Goal: Task Accomplishment & Management: Use online tool/utility

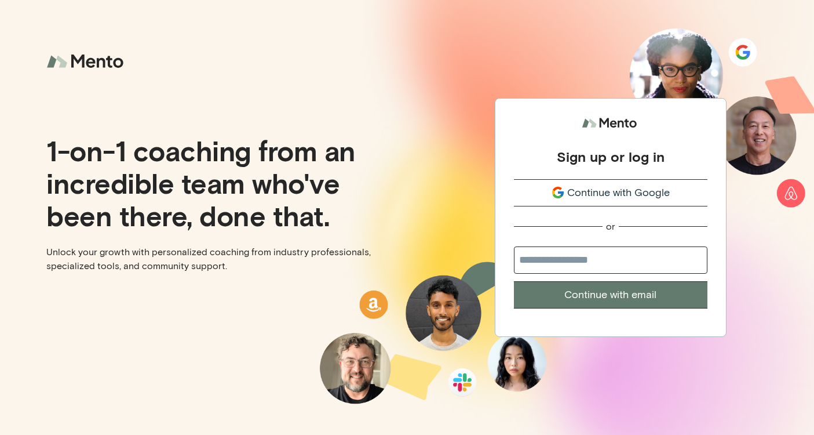
click at [664, 187] on span "Continue with Google" at bounding box center [618, 193] width 103 height 16
click at [645, 190] on span "Continue with Google" at bounding box center [618, 193] width 103 height 16
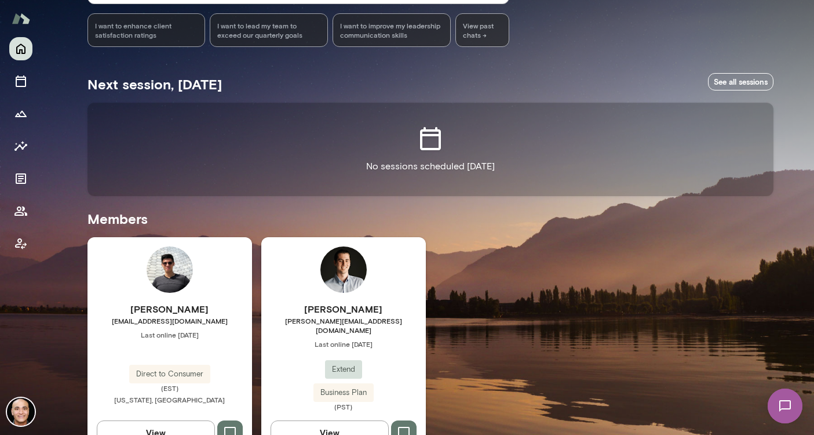
scroll to position [180, 0]
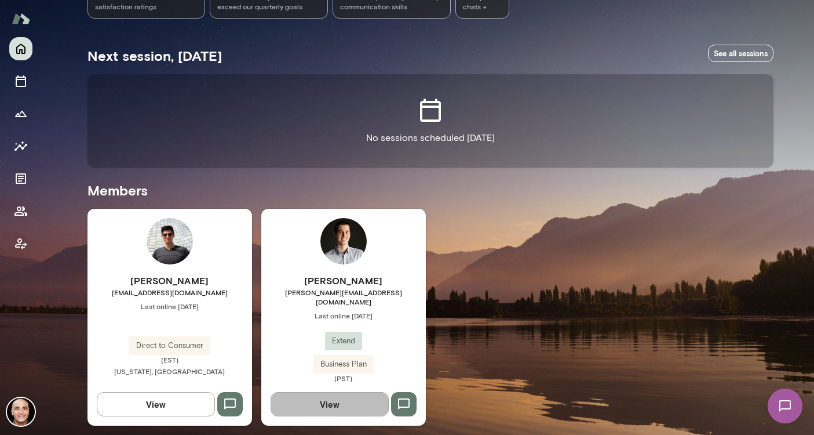
click at [330, 405] on button "View" at bounding box center [330, 404] width 118 height 24
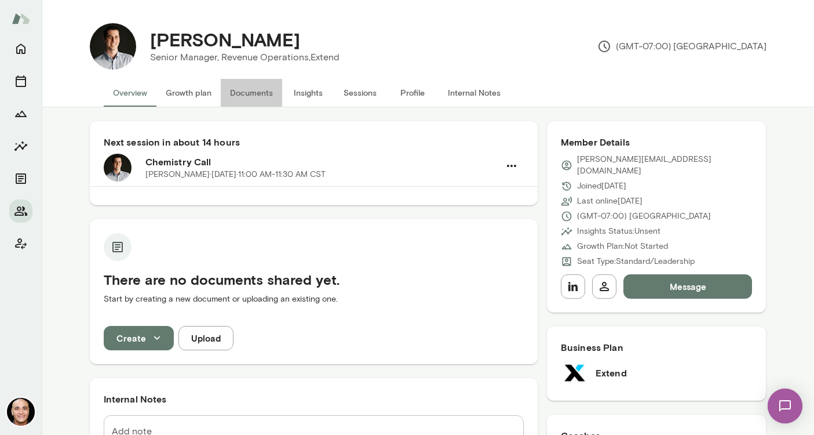
click at [228, 93] on button "Documents" at bounding box center [251, 93] width 61 height 28
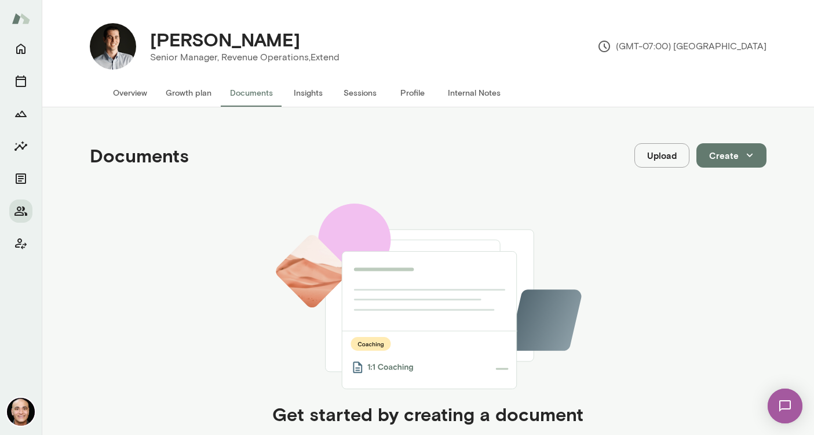
scroll to position [306, 0]
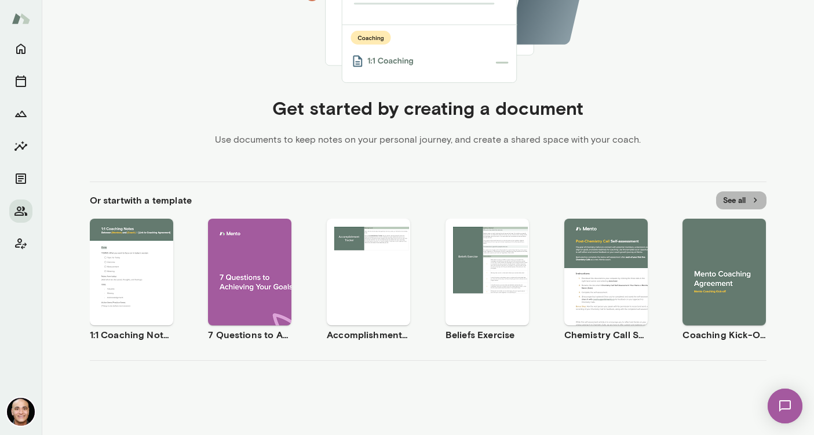
click at [734, 199] on button "See all" at bounding box center [741, 200] width 50 height 18
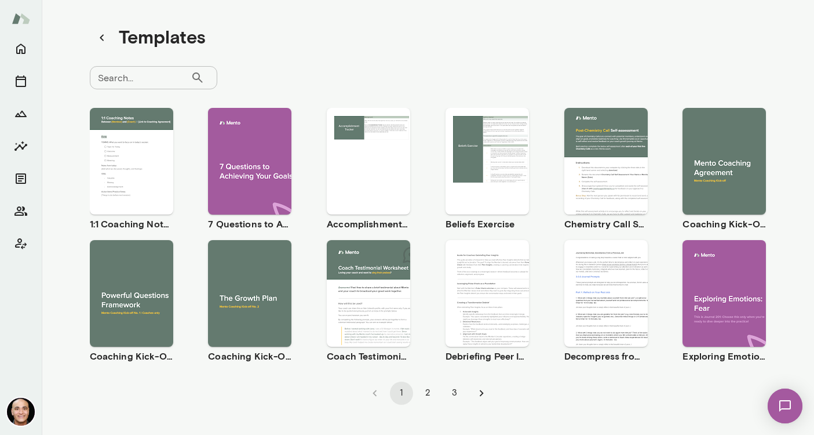
click at [619, 174] on span "Preview" at bounding box center [613, 170] width 26 height 9
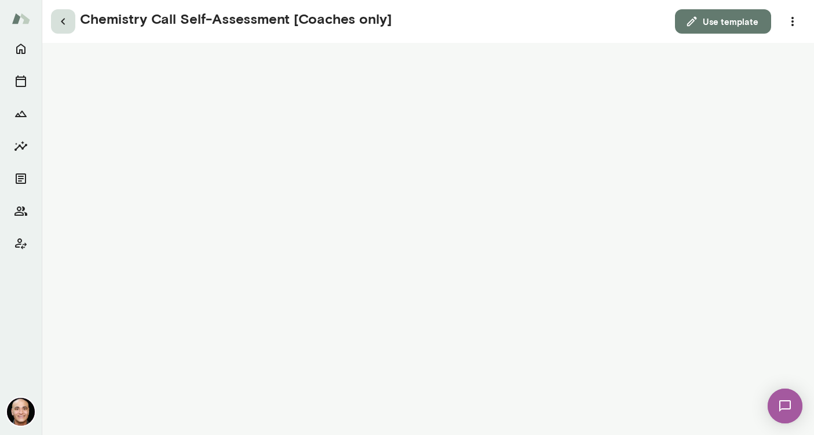
click at [67, 22] on icon "button" at bounding box center [63, 21] width 14 height 14
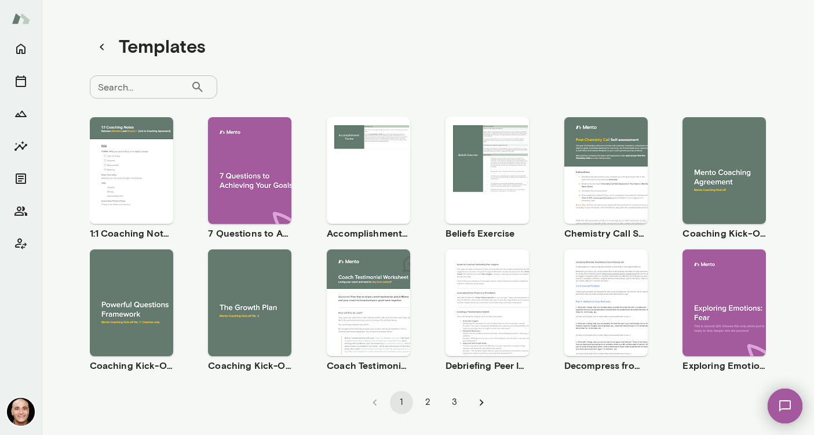
click at [715, 180] on button "Preview" at bounding box center [724, 180] width 74 height 15
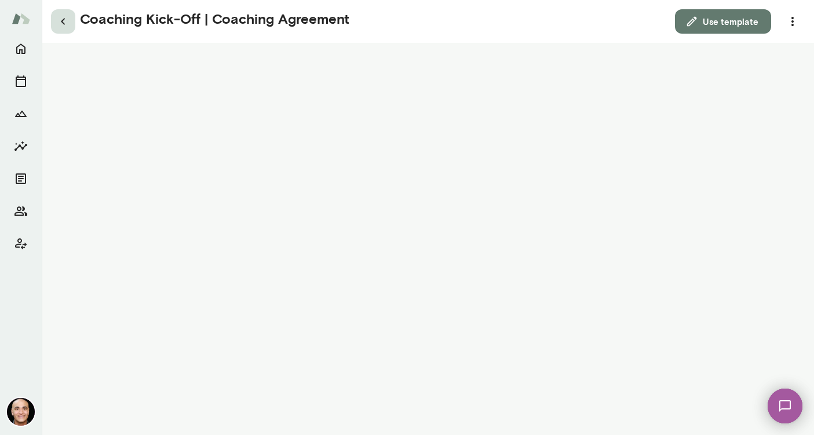
click at [65, 25] on icon "button" at bounding box center [63, 21] width 14 height 14
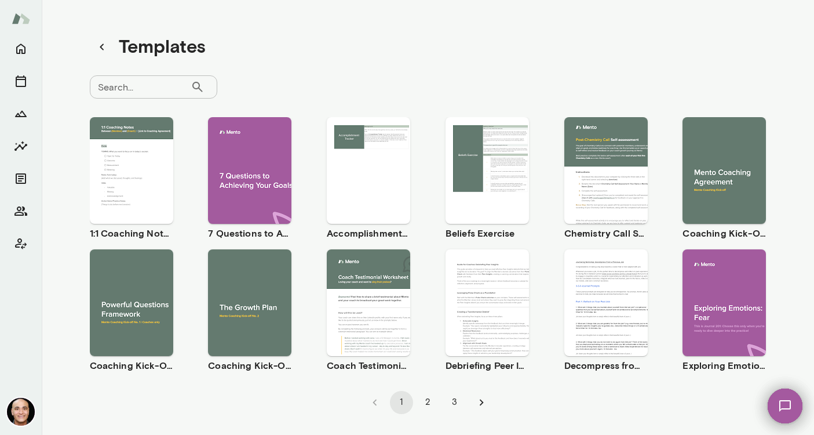
click at [124, 311] on button "Preview" at bounding box center [131, 312] width 74 height 15
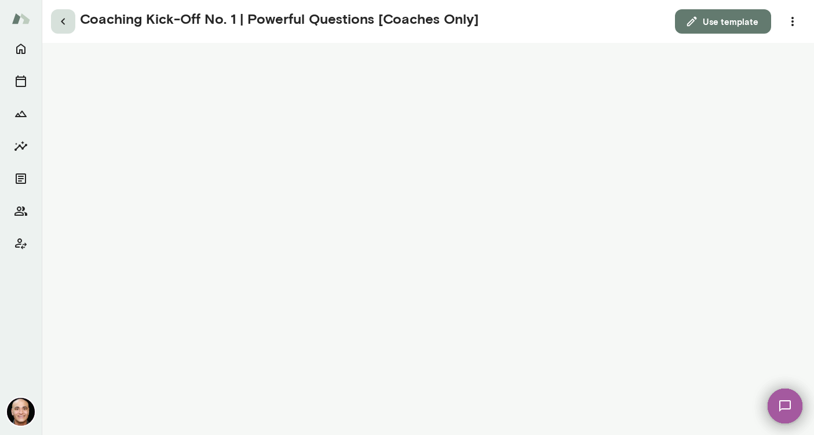
click at [58, 22] on icon "button" at bounding box center [63, 21] width 14 height 14
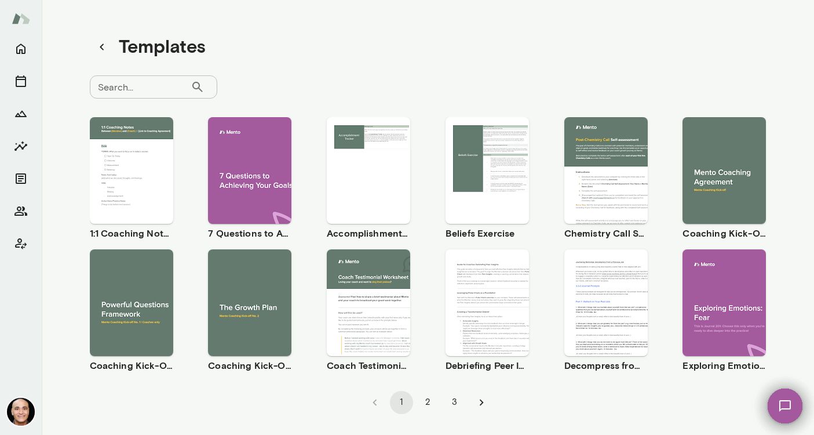
click at [239, 315] on button "Preview" at bounding box center [250, 312] width 74 height 15
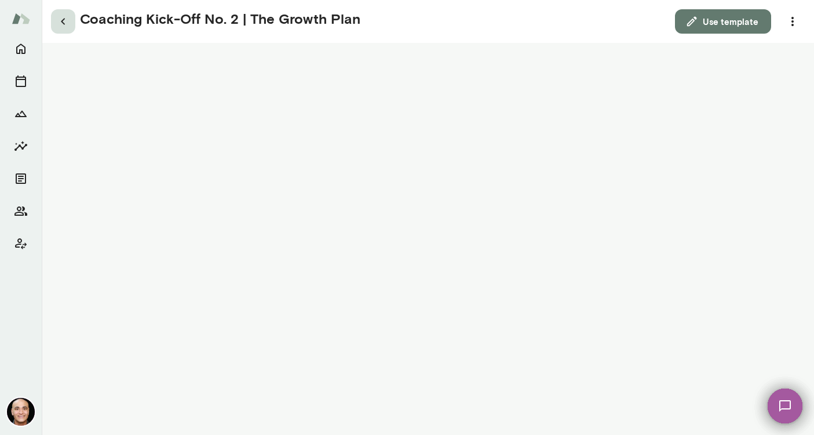
click at [63, 30] on button "button" at bounding box center [63, 21] width 24 height 24
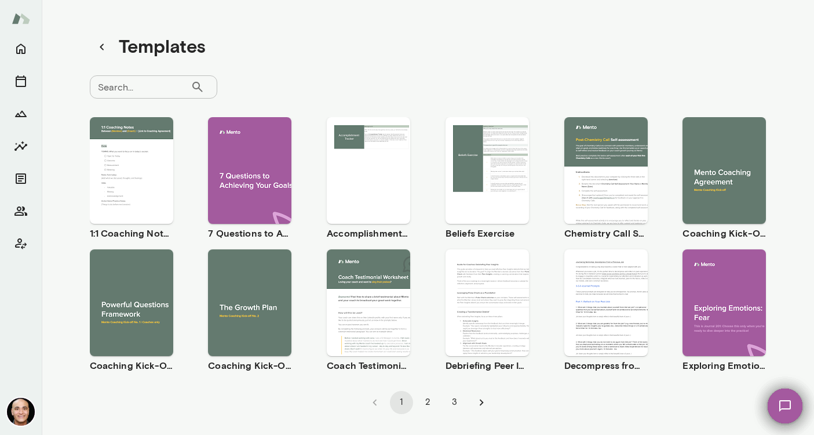
click at [604, 181] on span "Preview" at bounding box center [613, 180] width 26 height 9
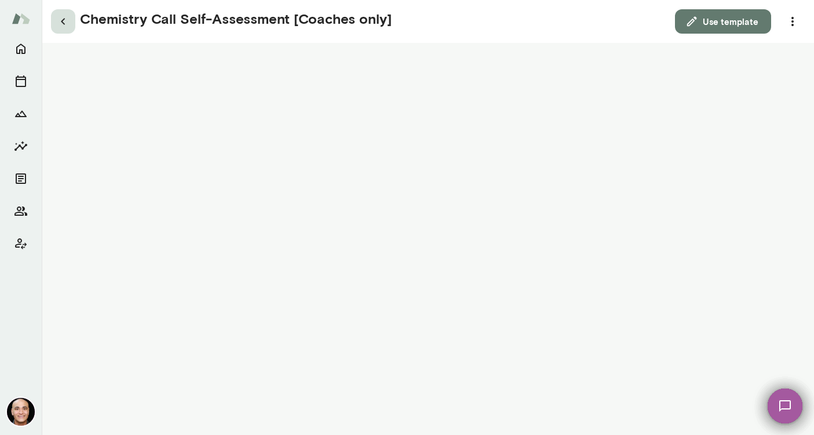
click at [62, 21] on icon "button" at bounding box center [63, 22] width 4 height 6
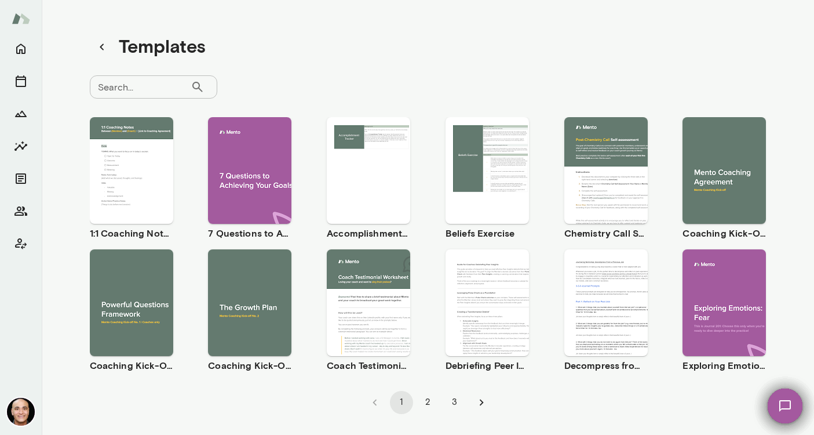
click at [259, 183] on span "Preview" at bounding box center [257, 180] width 26 height 9
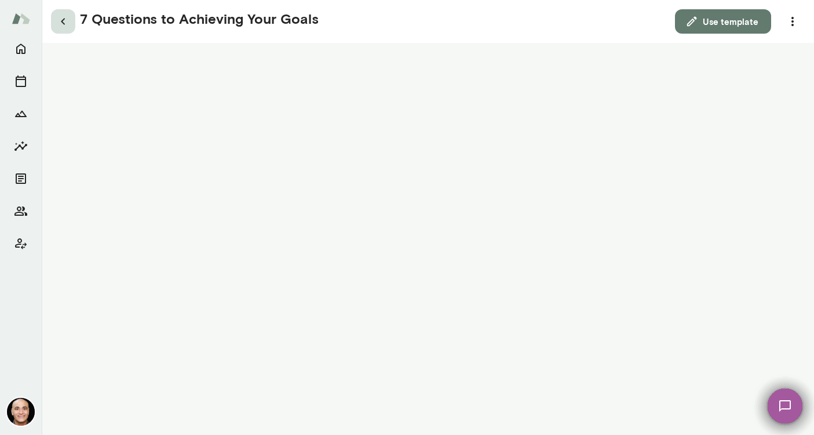
click at [70, 18] on button "button" at bounding box center [63, 21] width 24 height 24
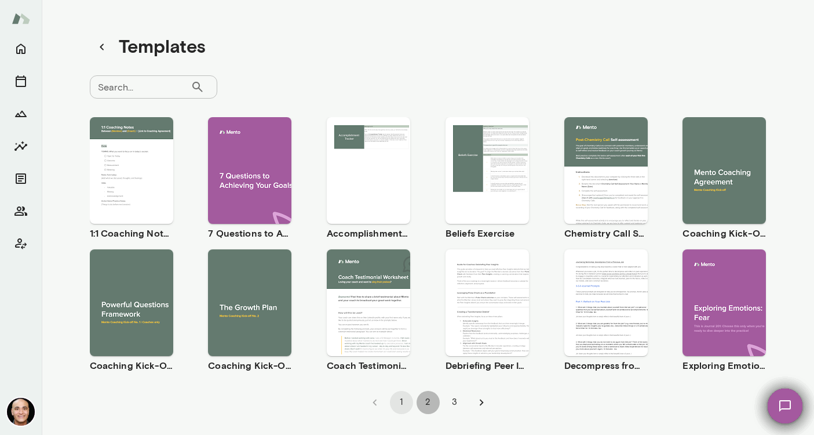
click at [428, 403] on button "2" at bounding box center [428, 402] width 23 height 23
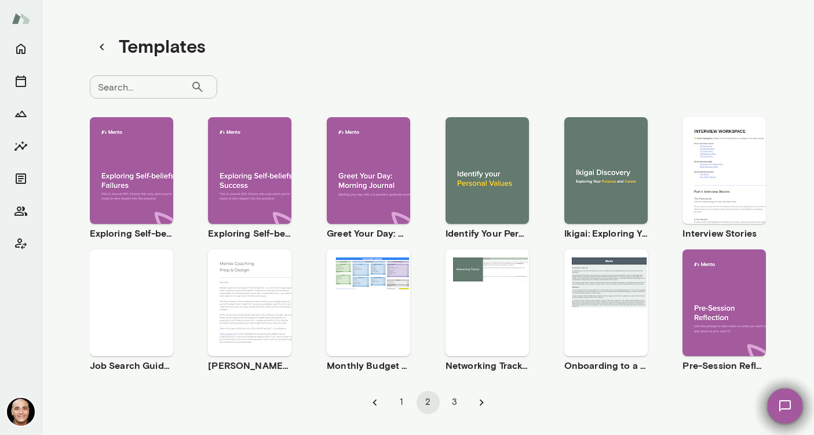
click at [458, 398] on button "3" at bounding box center [454, 402] width 23 height 23
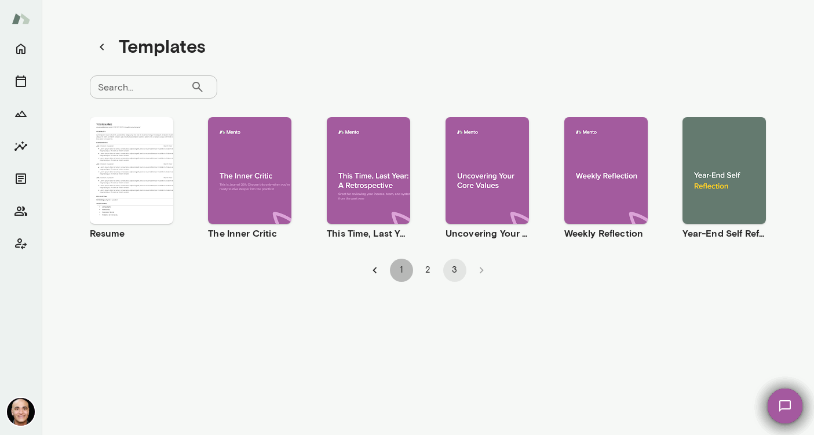
click at [395, 270] on button "1" at bounding box center [401, 270] width 23 height 23
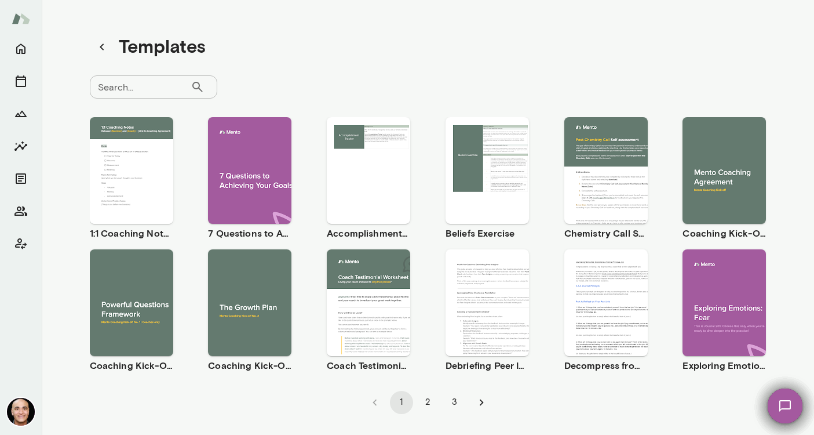
click at [134, 181] on span "Preview" at bounding box center [138, 180] width 26 height 9
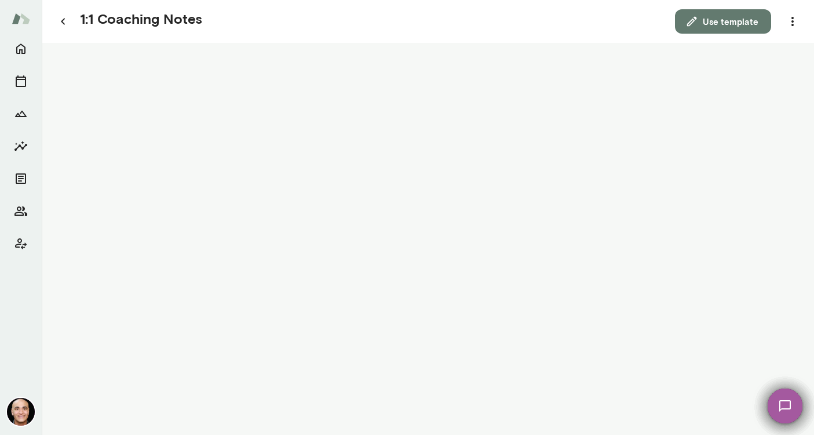
click at [710, 23] on button "Use template" at bounding box center [723, 21] width 96 height 24
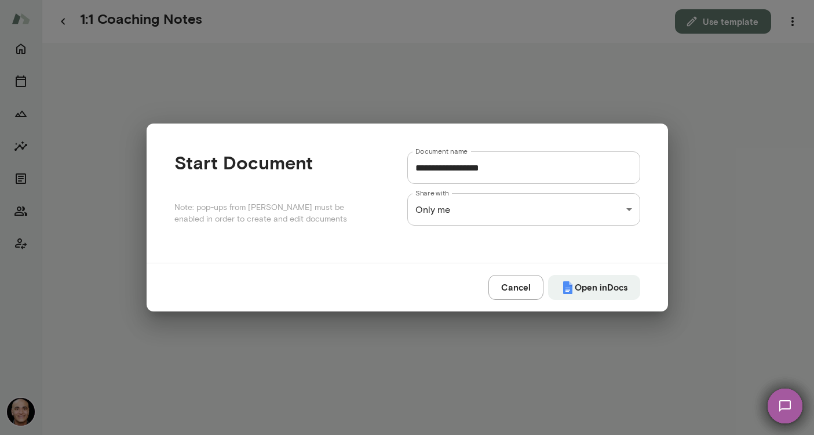
click at [501, 0] on div "**********" at bounding box center [407, 0] width 814 height 0
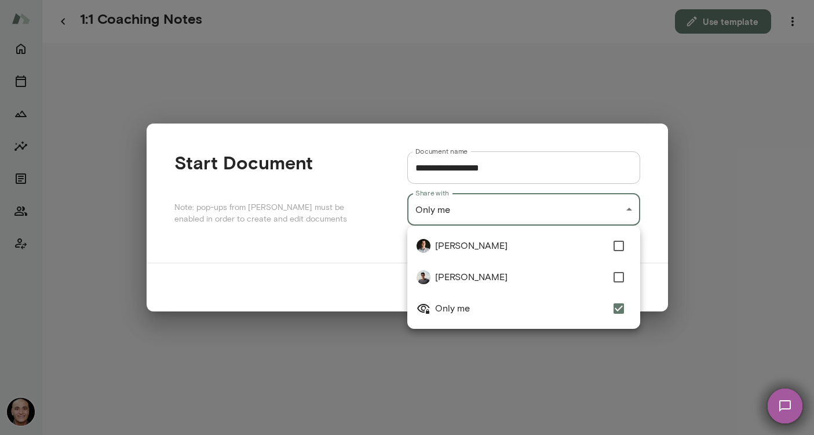
click at [503, 212] on div at bounding box center [407, 217] width 814 height 435
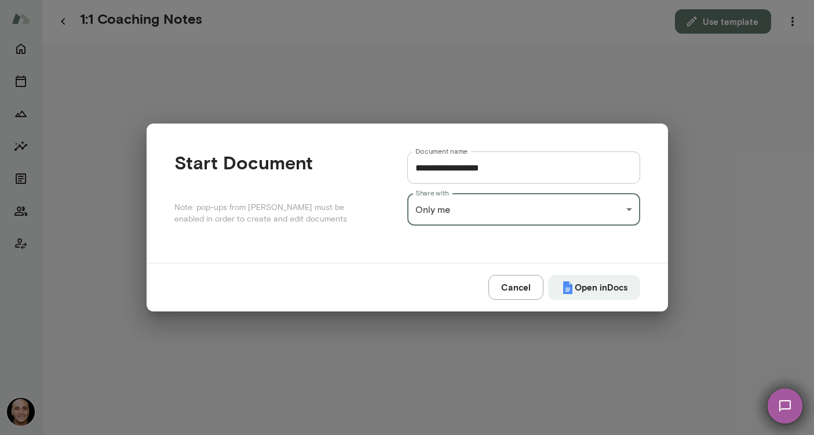
click at [520, 169] on input "**********" at bounding box center [523, 167] width 233 height 32
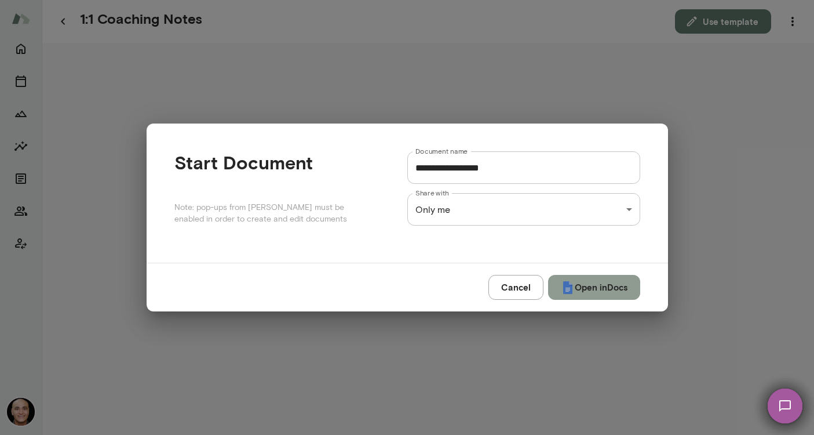
click at [580, 283] on button "Open in Docs" at bounding box center [594, 287] width 92 height 24
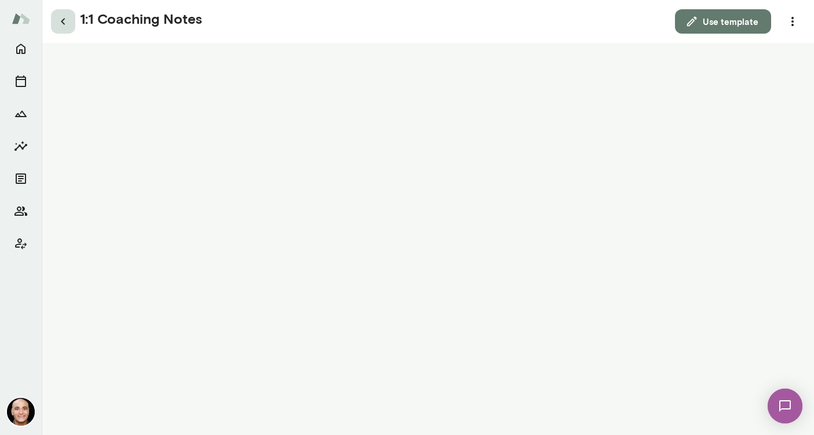
click at [61, 17] on icon "button" at bounding box center [63, 21] width 14 height 14
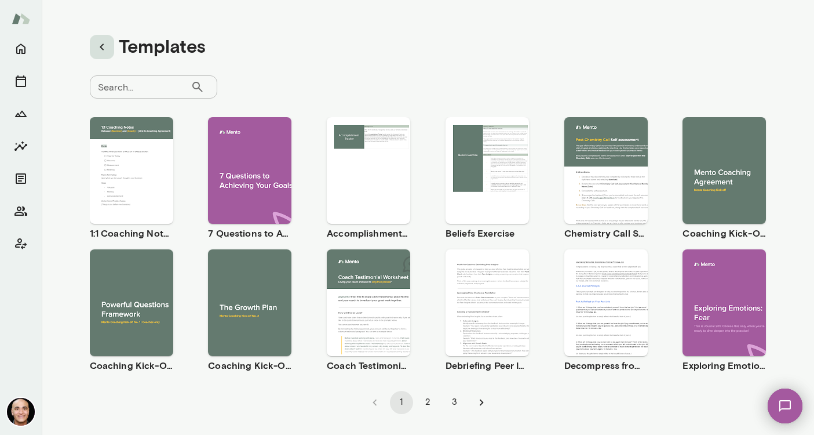
click at [113, 49] on button "button" at bounding box center [102, 47] width 24 height 24
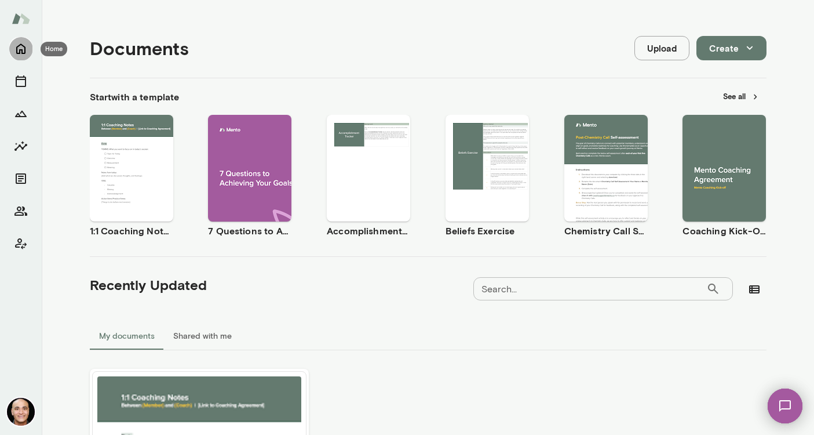
click at [23, 51] on icon "Home" at bounding box center [21, 49] width 14 height 14
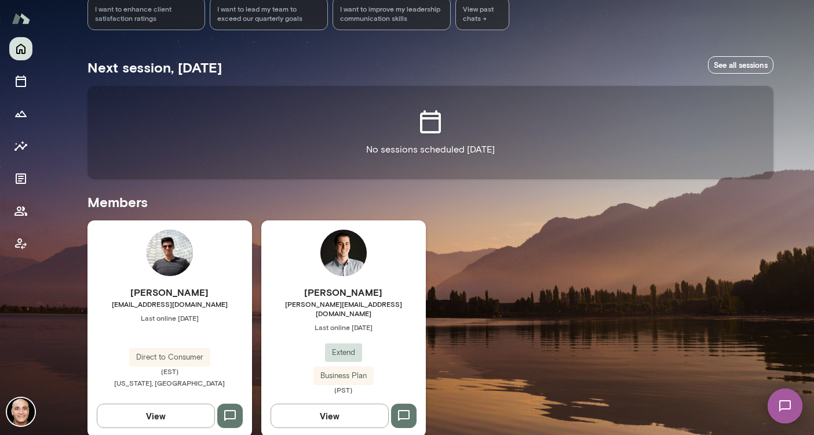
scroll to position [180, 0]
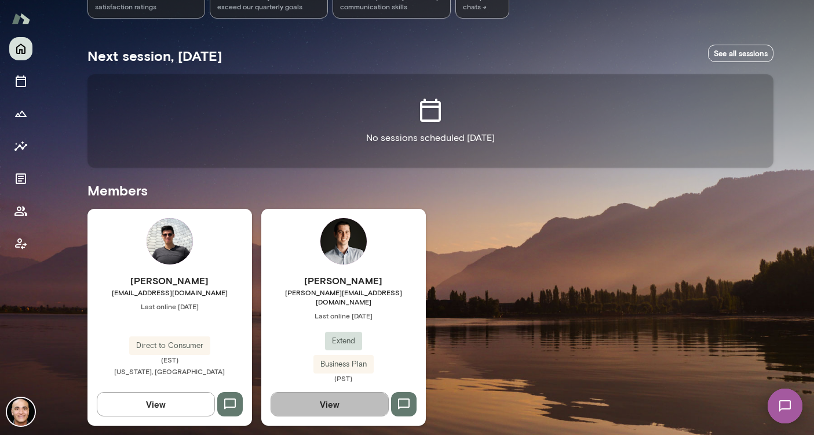
click at [326, 406] on button "View" at bounding box center [330, 404] width 118 height 24
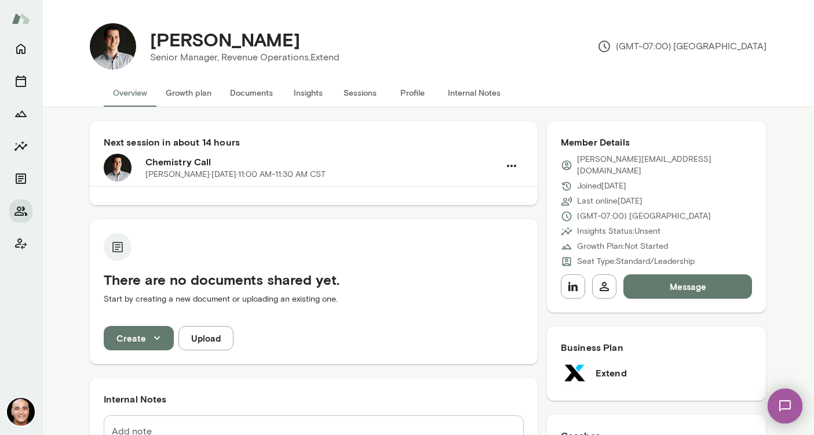
scroll to position [21, 0]
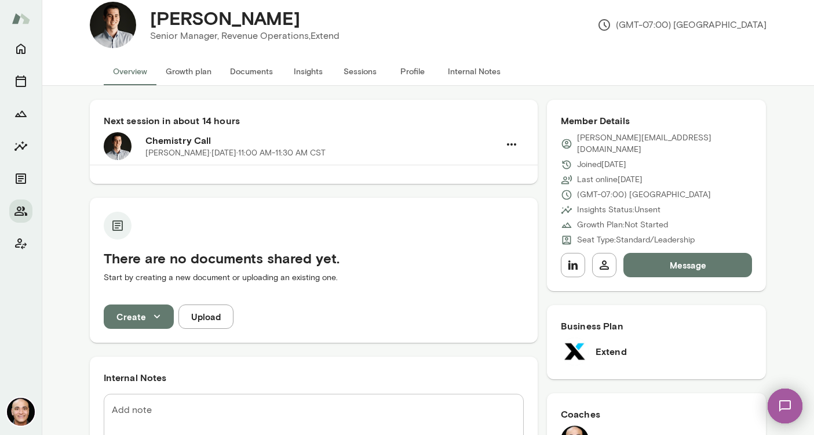
click at [142, 314] on button "Create" at bounding box center [139, 316] width 70 height 24
click at [145, 346] on li "Document" at bounding box center [149, 343] width 90 height 21
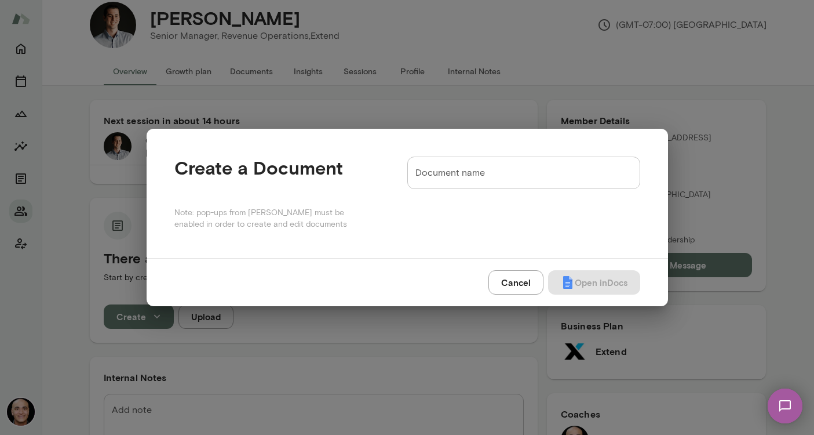
click at [465, 188] on form "Document name Document name" at bounding box center [523, 178] width 233 height 42
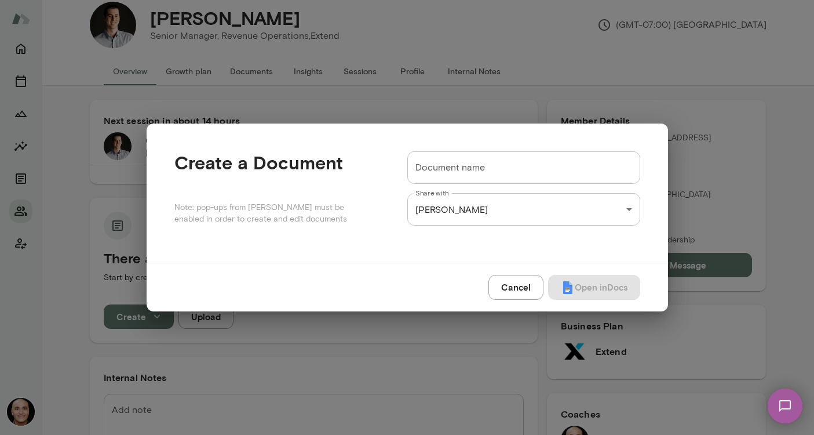
click at [503, 286] on button "Cancel" at bounding box center [516, 287] width 55 height 24
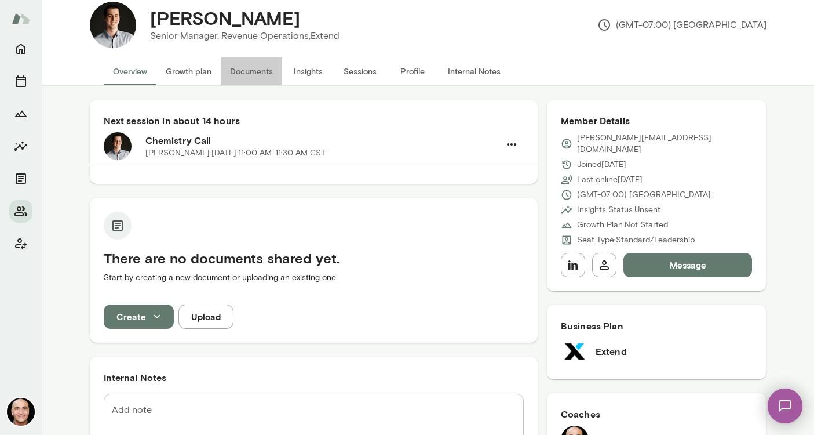
click at [248, 70] on button "Documents" at bounding box center [251, 71] width 61 height 28
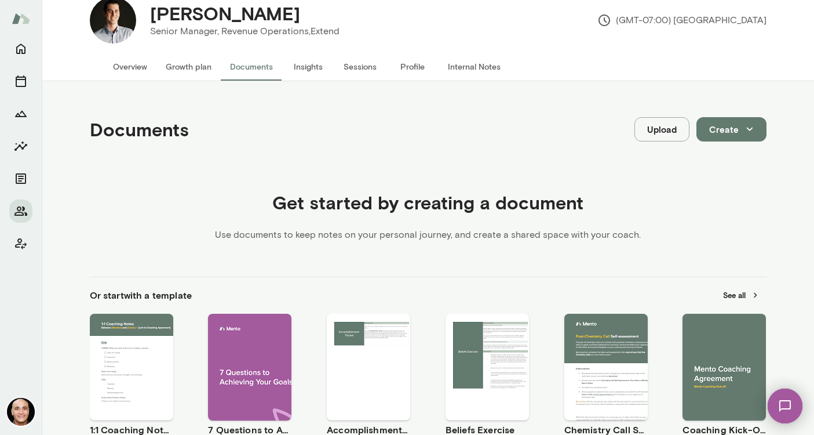
scroll to position [306, 0]
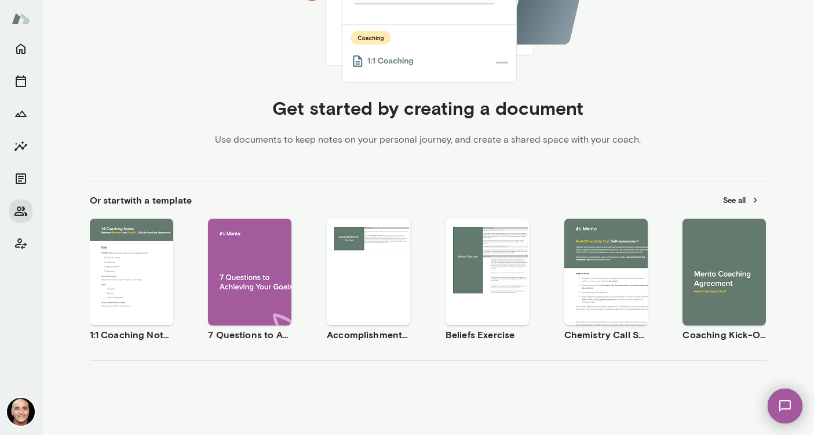
click at [745, 199] on button "See all" at bounding box center [741, 200] width 50 height 18
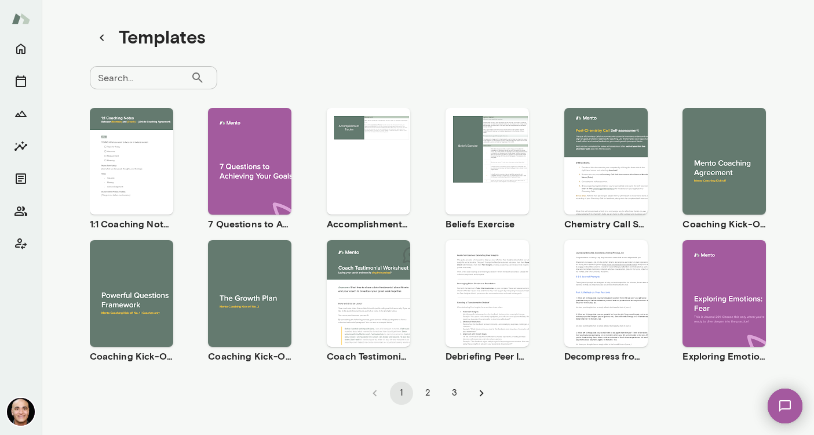
scroll to position [9, 0]
click at [105, 41] on icon "button" at bounding box center [102, 38] width 14 height 14
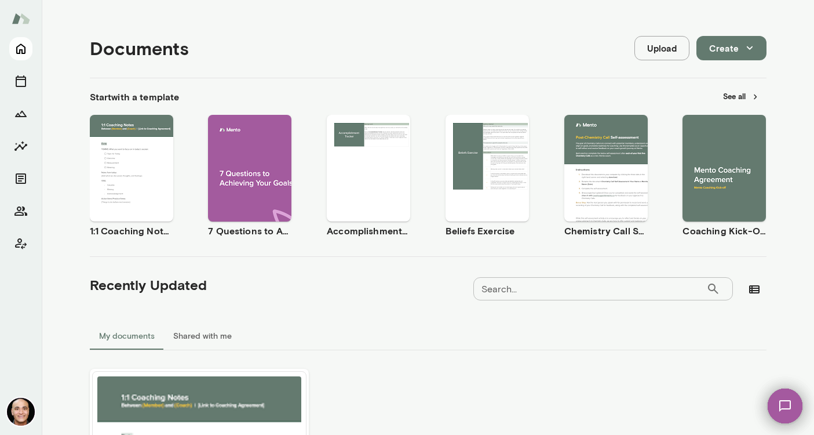
click at [24, 50] on icon "Home" at bounding box center [20, 49] width 9 height 10
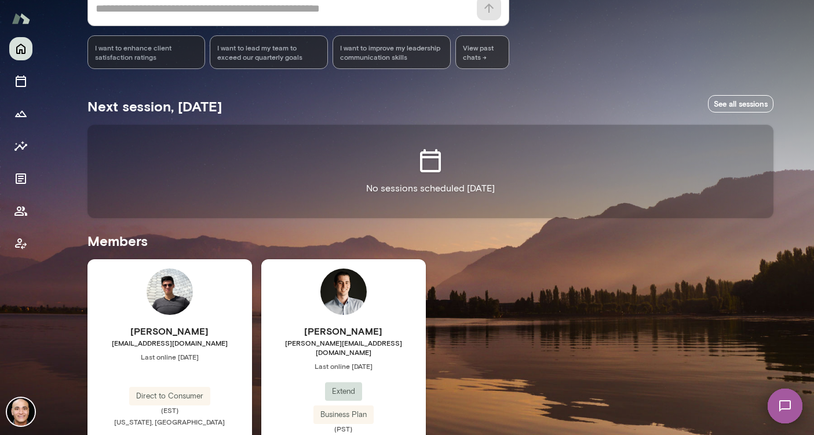
scroll to position [180, 0]
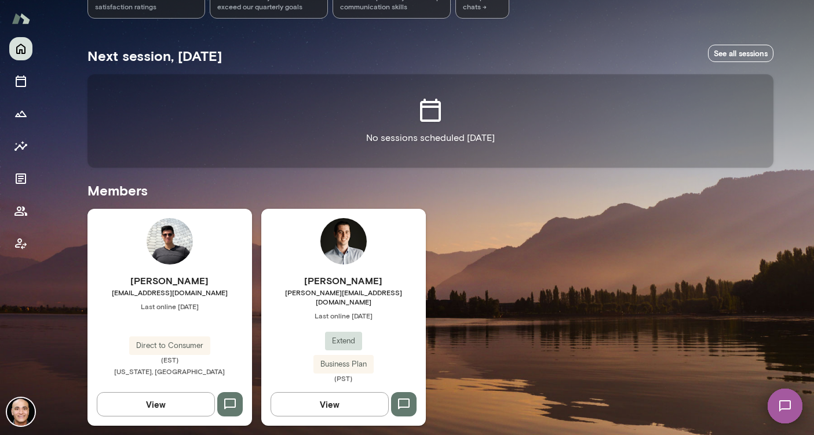
click at [322, 393] on button "View" at bounding box center [330, 404] width 118 height 24
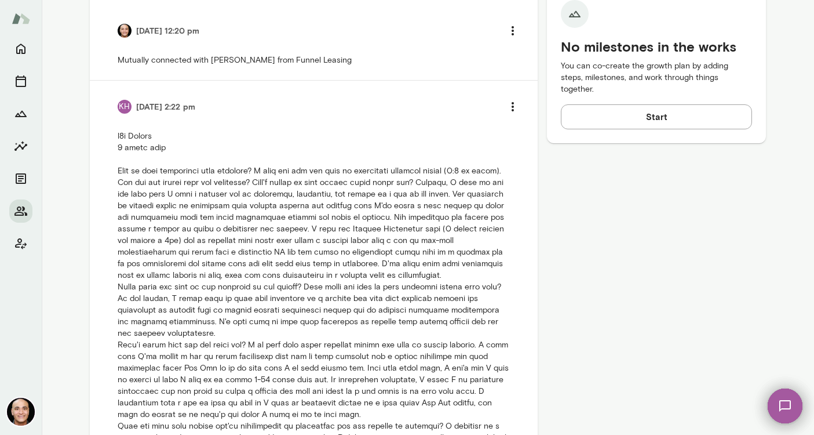
scroll to position [555, 0]
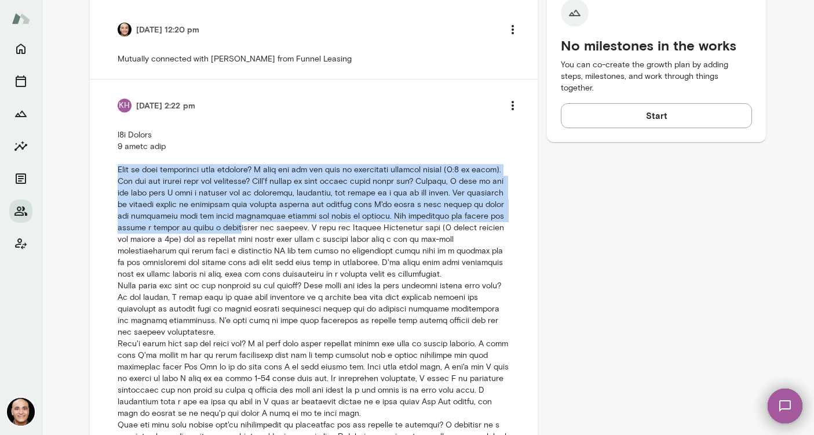
drag, startPoint x: 118, startPoint y: 173, endPoint x: 195, endPoint y: 239, distance: 102.4
click at [195, 239] on p at bounding box center [314, 315] width 392 height 372
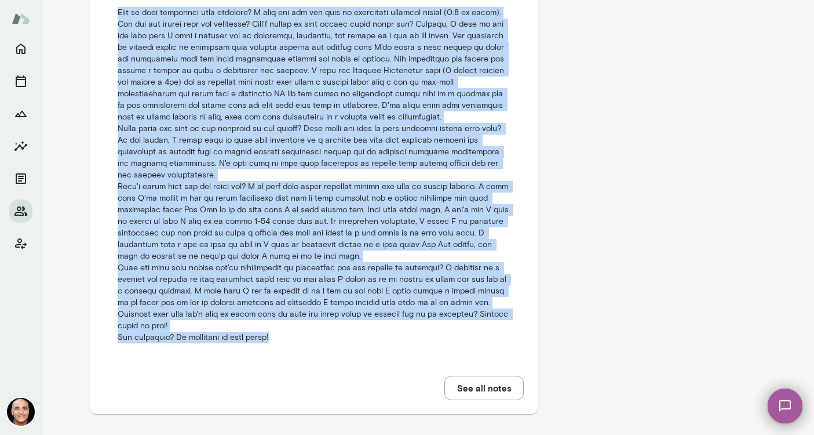
click at [298, 344] on p at bounding box center [314, 158] width 392 height 372
copy p "What is your experience with coaching? I have not had any kind of consistent co…"
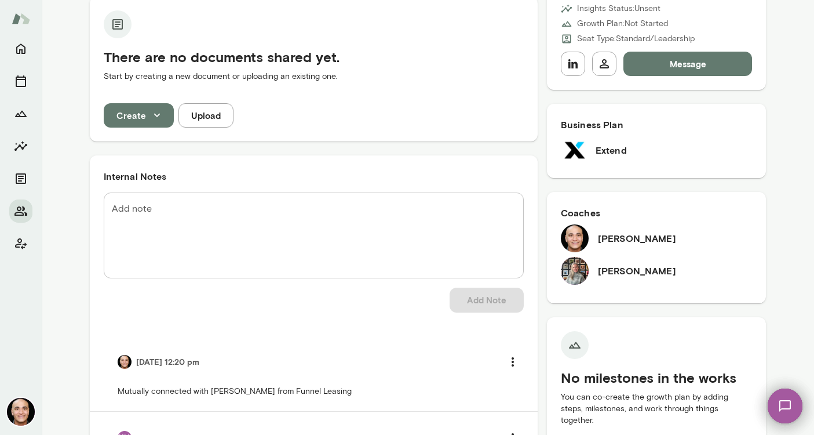
scroll to position [0, 0]
